Goal: Task Accomplishment & Management: Use online tool/utility

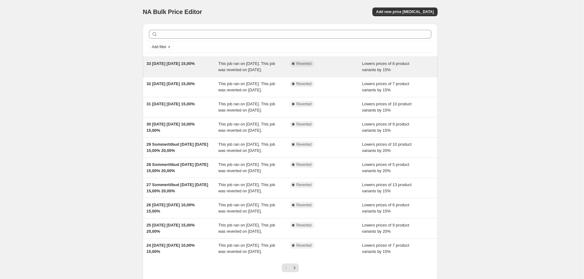
click at [346, 68] on div "Complete Reverted" at bounding box center [326, 67] width 72 height 12
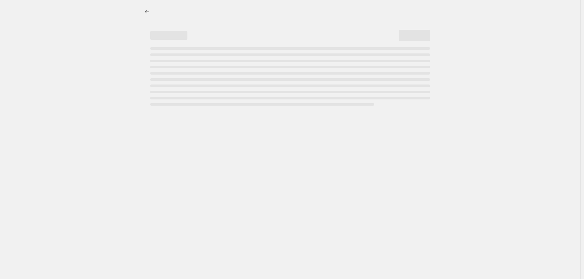
select select "percentage"
select select "collection"
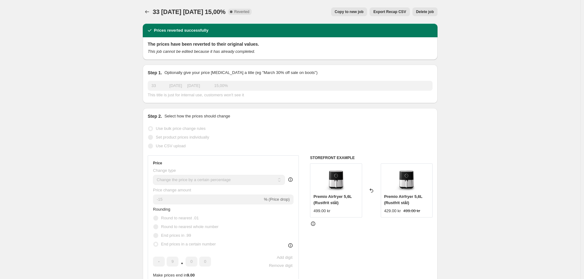
click at [356, 13] on span "Copy to new job" at bounding box center [349, 11] width 29 height 5
select select "percentage"
select select "collection"
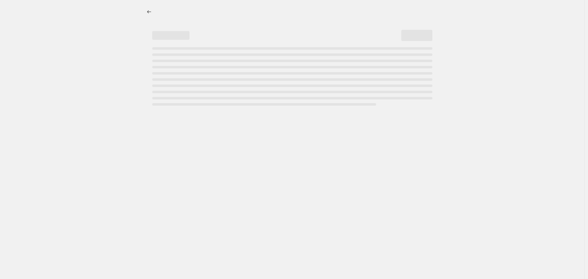
select select "percentage"
